Goal: Information Seeking & Learning: Learn about a topic

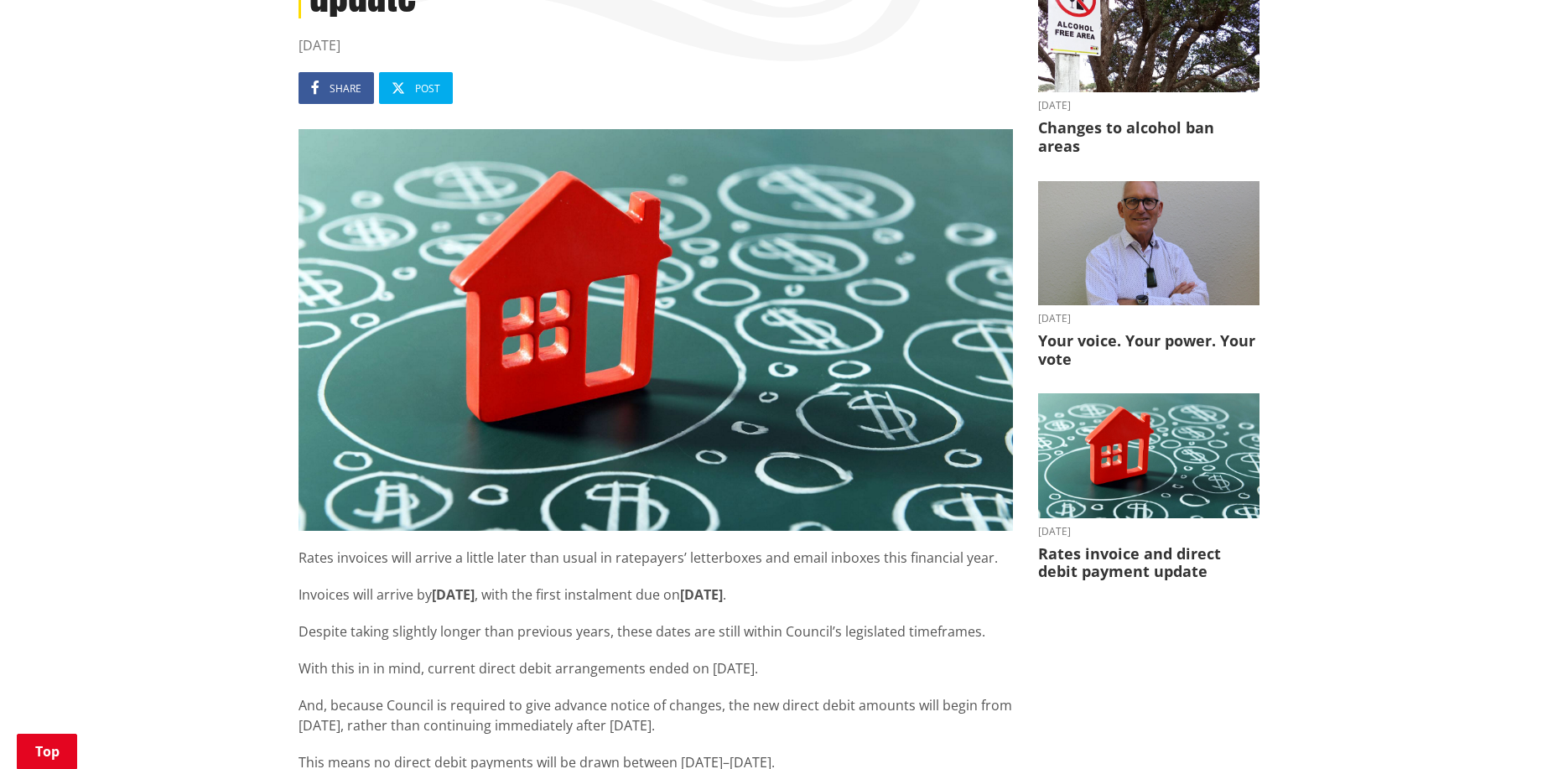
scroll to position [1148, 0]
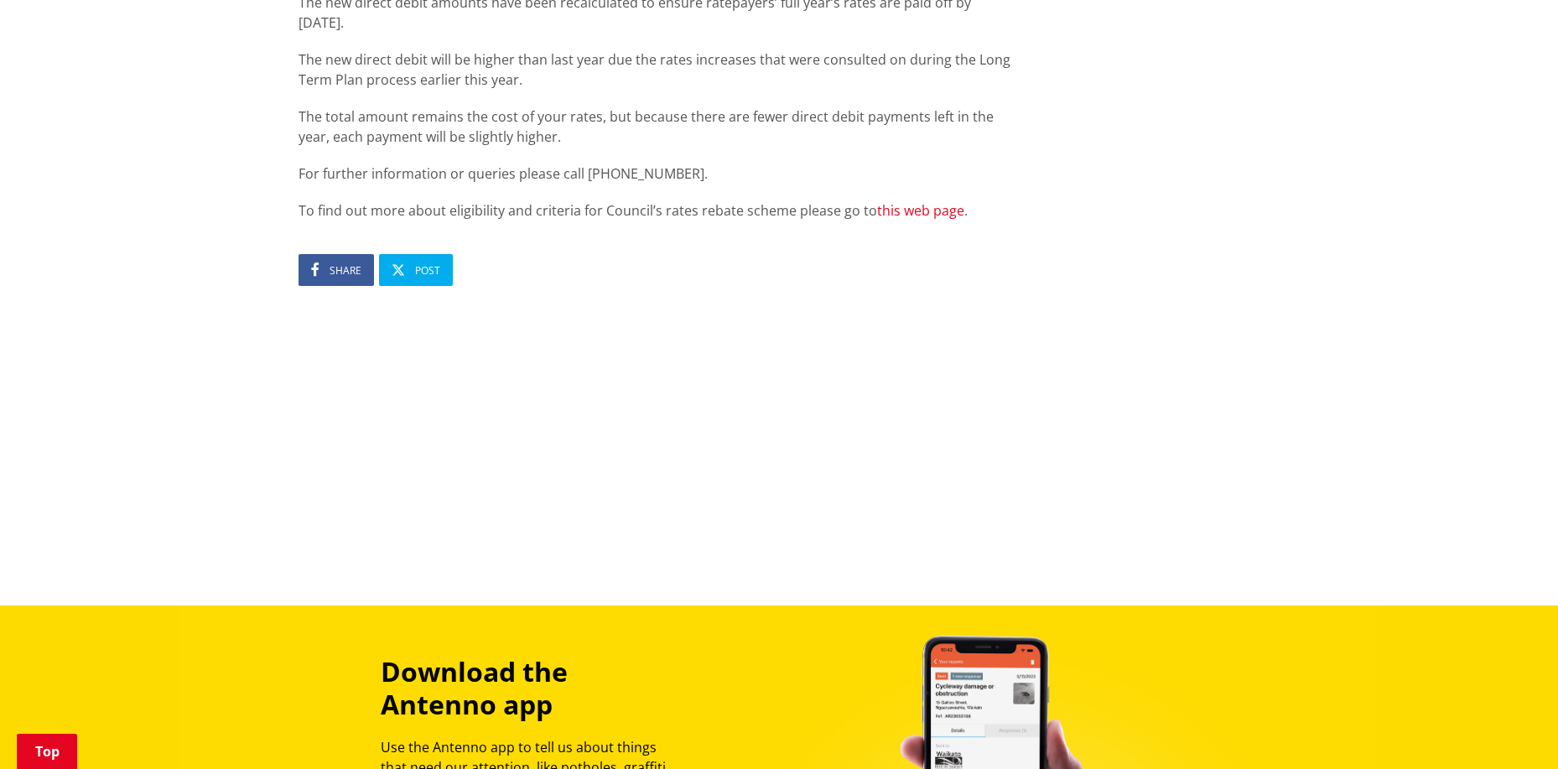
click at [901, 210] on link "this web page" at bounding box center [920, 210] width 87 height 18
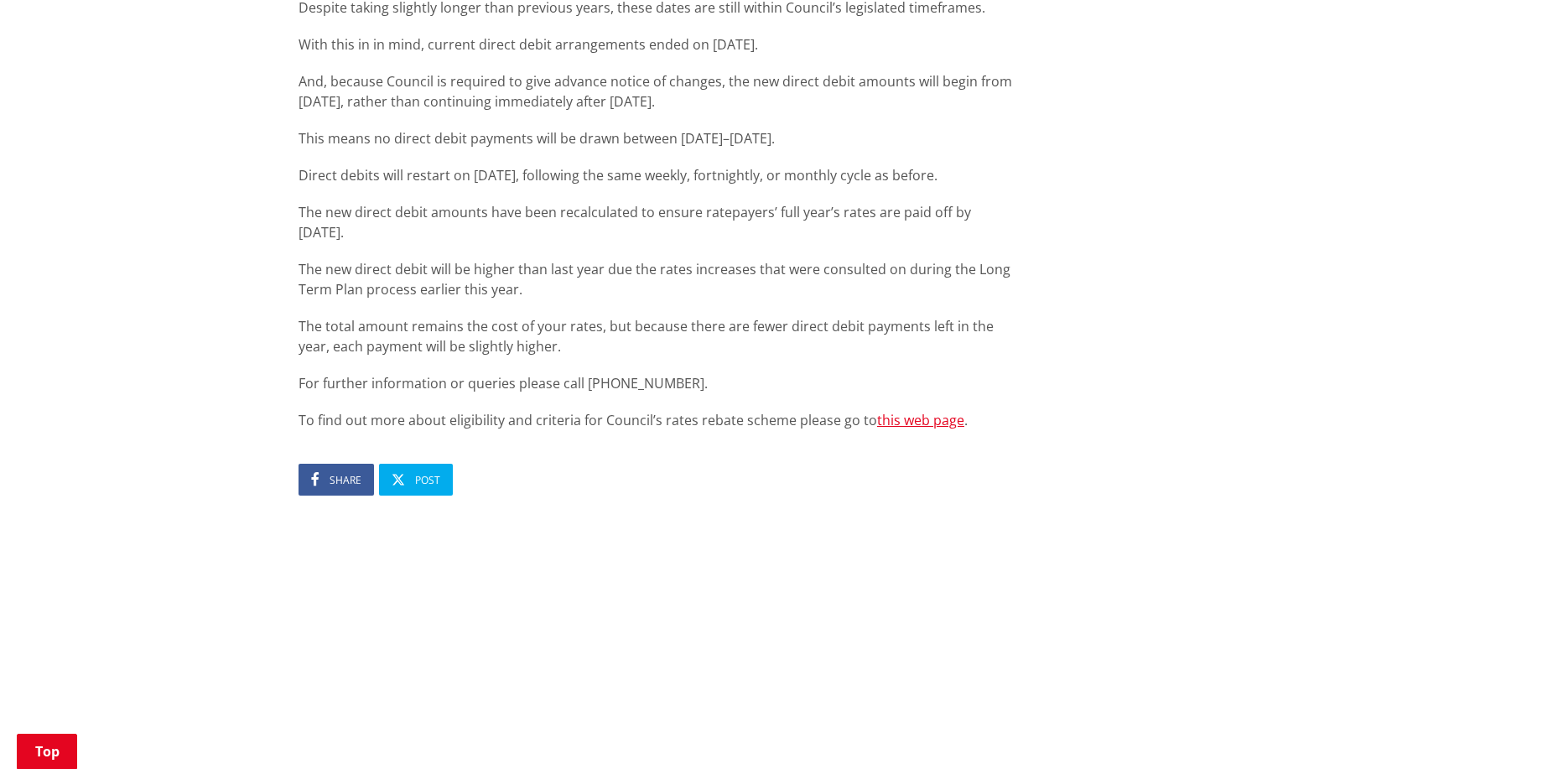
scroll to position [935, 0]
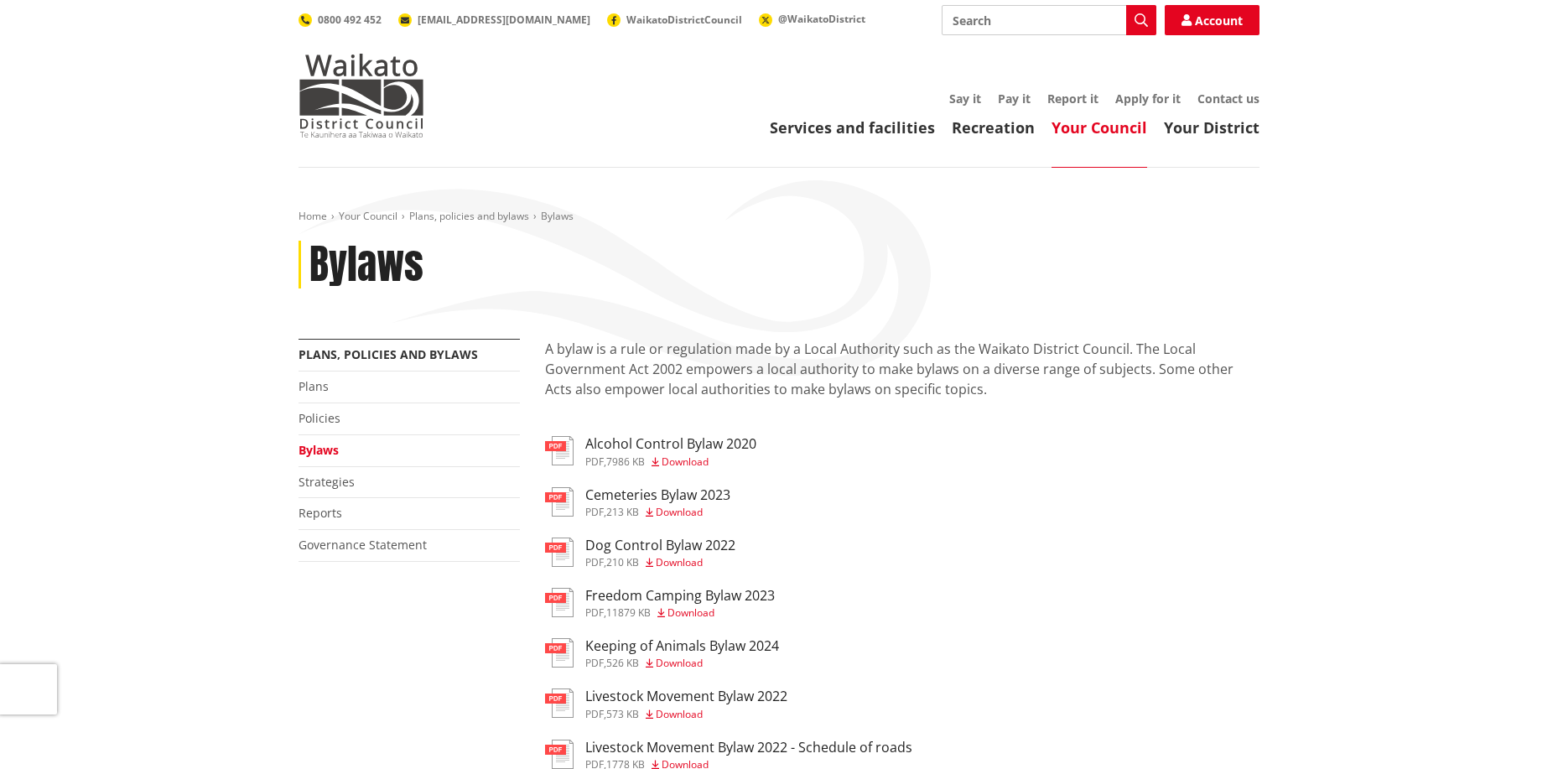
click at [670, 443] on h3 "Alcohol Control Bylaw 2020" at bounding box center [670, 444] width 171 height 16
